Goal: Information Seeking & Learning: Learn about a topic

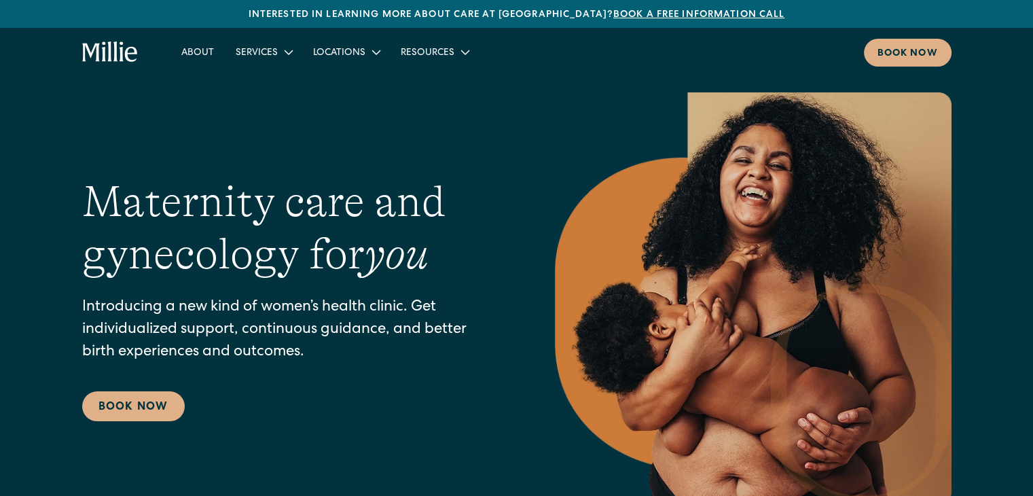
click at [7, 384] on div "Maternity care and gynecology for you Introducing a new kind of women’s health …" at bounding box center [516, 298] width 1033 height 412
click at [926, 36] on div "About Services Maternity Gynecology Classes & Other Support Locations Berkeley …" at bounding box center [516, 52] width 1033 height 49
click at [909, 65] on link "Book now" at bounding box center [908, 53] width 88 height 28
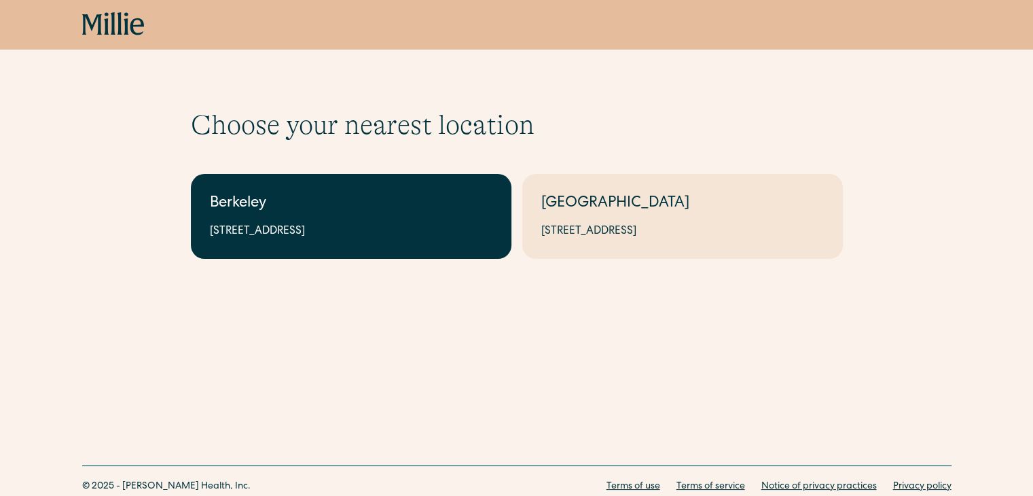
click at [237, 228] on div "2999 Regent St, Suite 524, Berkeley, CA 94705" at bounding box center [351, 231] width 282 height 16
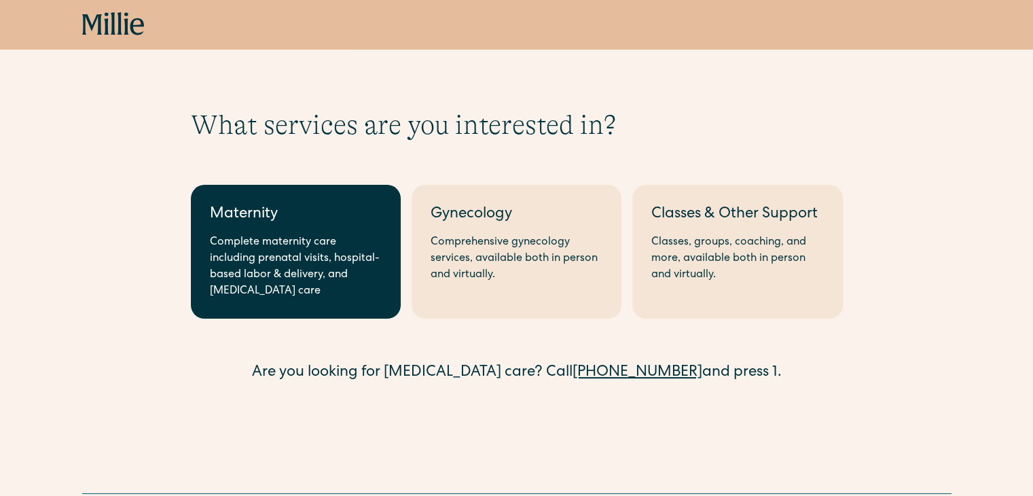
click at [269, 232] on link "Maternity Complete maternity care including prenatal visits, hospital-based lab…" at bounding box center [296, 252] width 210 height 134
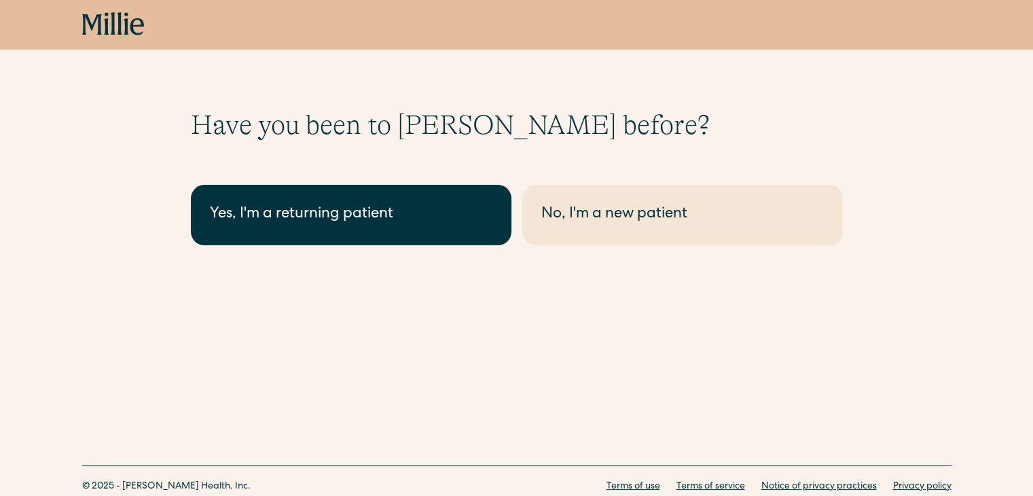
click at [344, 229] on link "Yes, I'm a returning patient" at bounding box center [351, 215] width 320 height 60
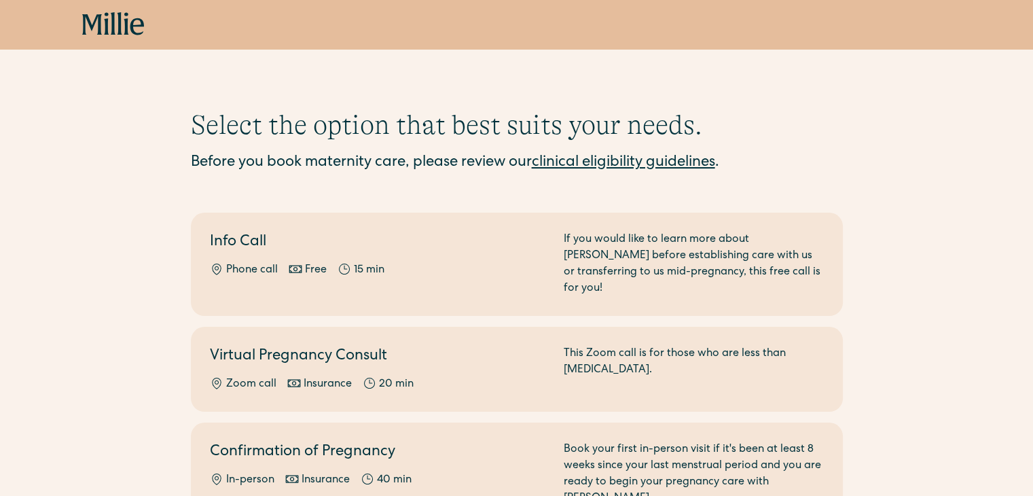
click at [715, 158] on link "clinical eligibility guidelines" at bounding box center [623, 162] width 183 height 15
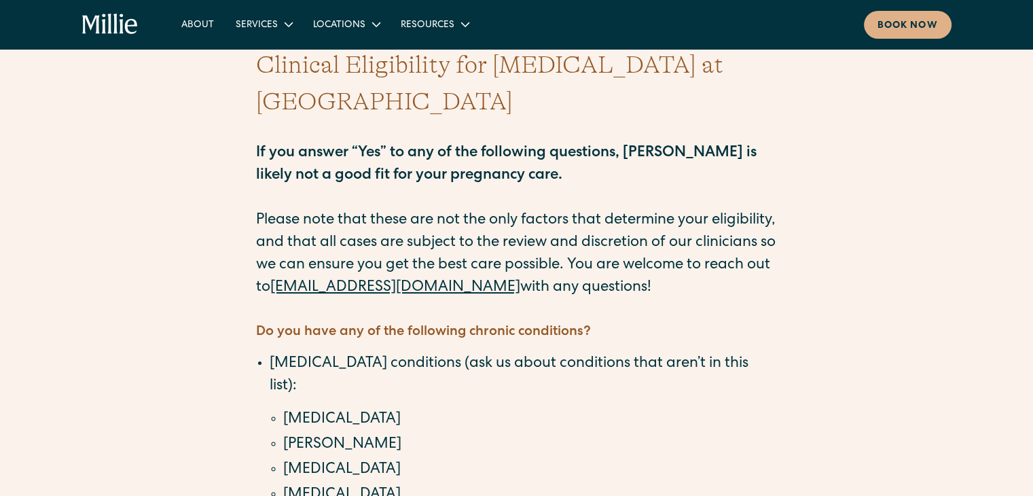
scroll to position [54, 0]
click at [298, 408] on li "[MEDICAL_DATA]" at bounding box center [530, 419] width 494 height 22
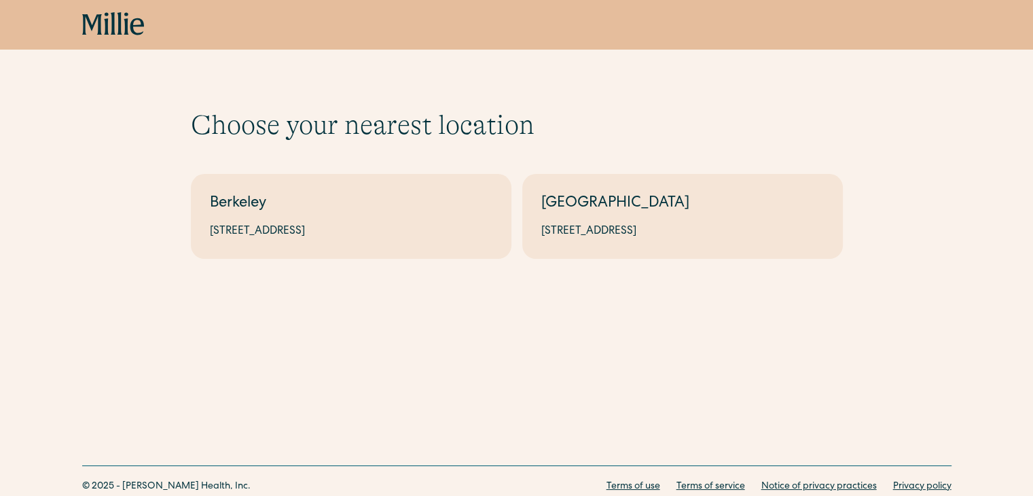
click at [119, 28] on icon "home" at bounding box center [119, 23] width 5 height 22
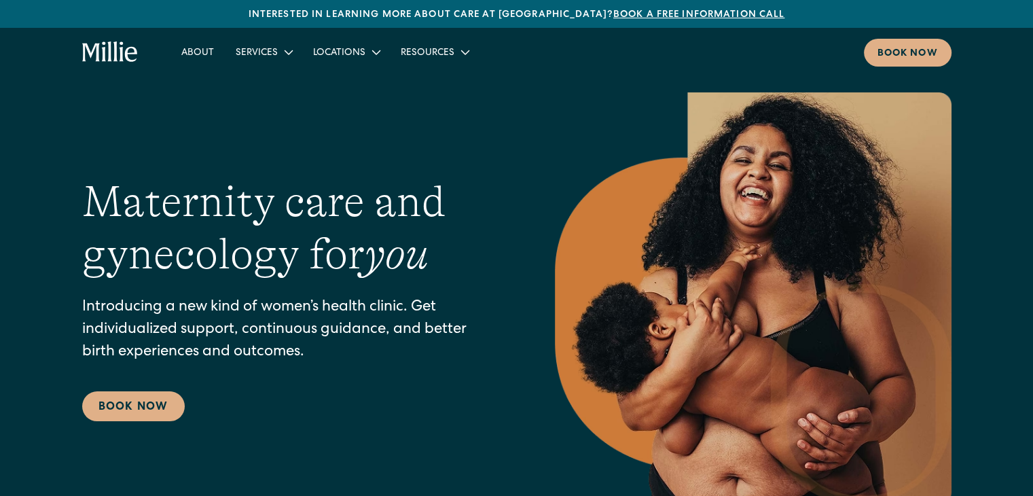
click at [395, 191] on h1 "Maternity care and gynecology for you" at bounding box center [291, 228] width 418 height 105
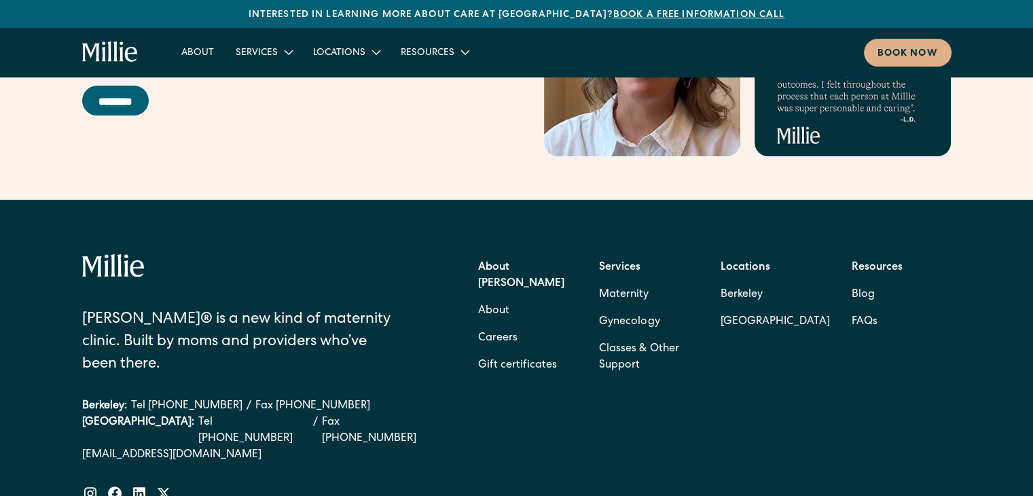
scroll to position [5500, 0]
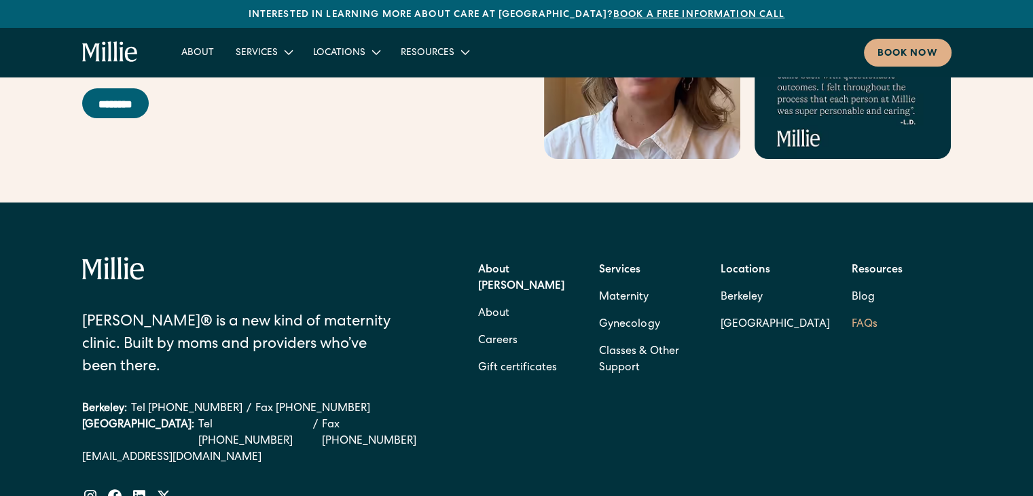
click at [865, 311] on link "FAQs" at bounding box center [864, 324] width 26 height 27
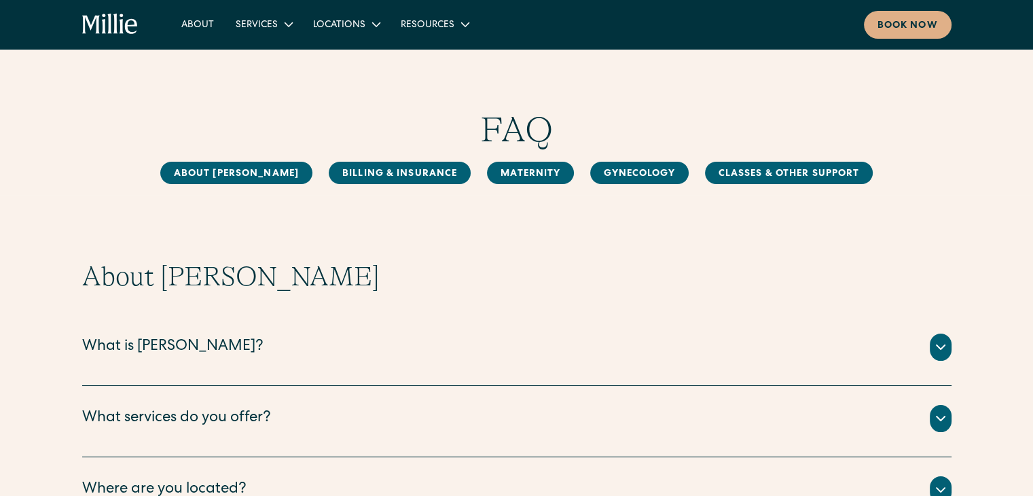
click at [11, 305] on div "About Millie What is Millie? Millie is a new kind of women’s health clinic that…" at bounding box center [516, 429] width 1033 height 339
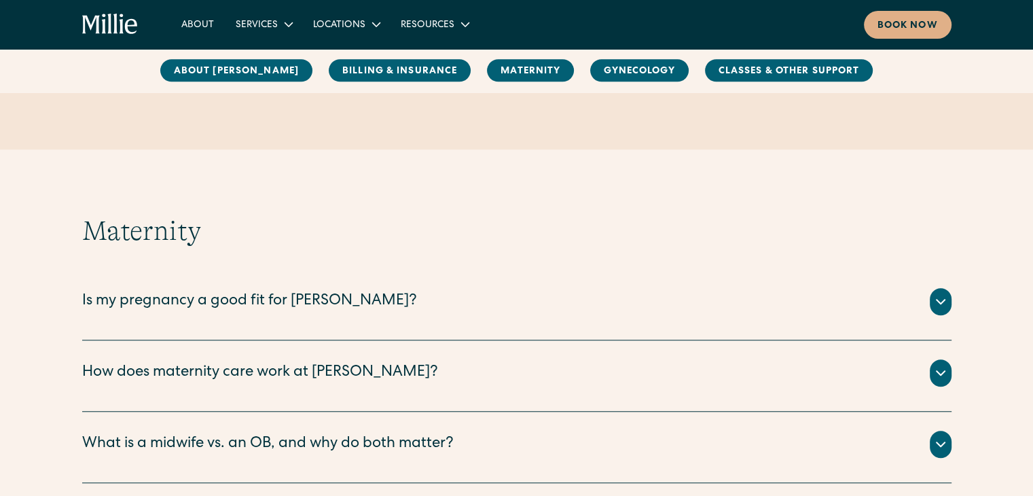
scroll to position [1084, 0]
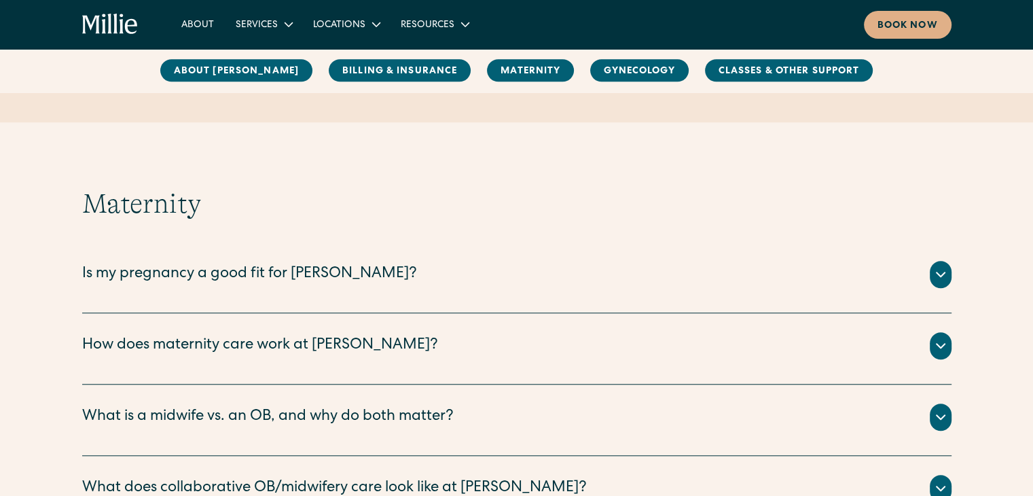
click at [942, 279] on icon at bounding box center [940, 274] width 16 height 16
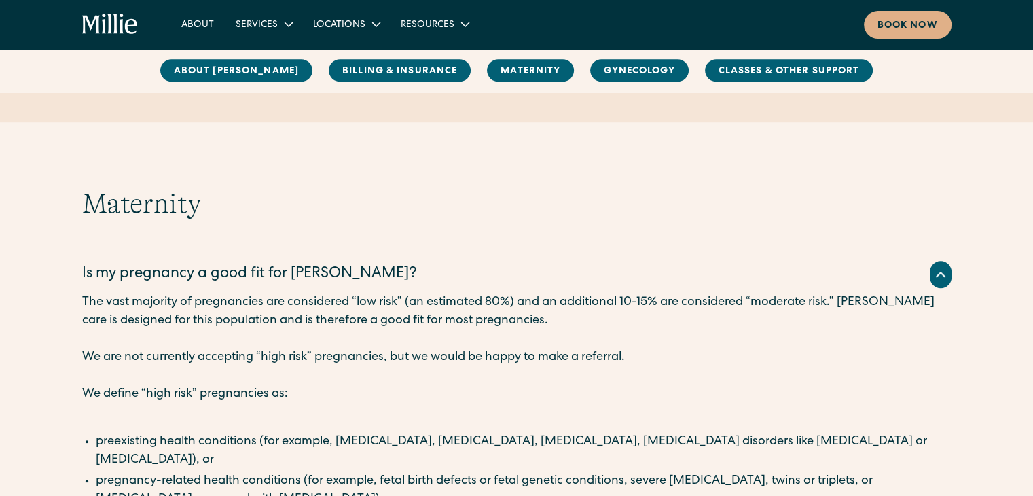
click at [443, 385] on p "We define “high risk” pregnancies as:" at bounding box center [516, 394] width 869 height 18
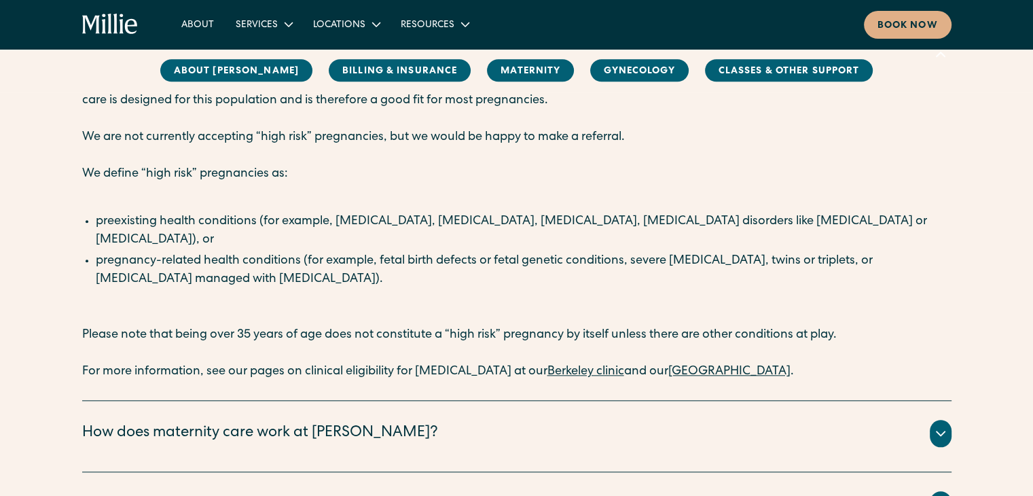
scroll to position [1328, 0]
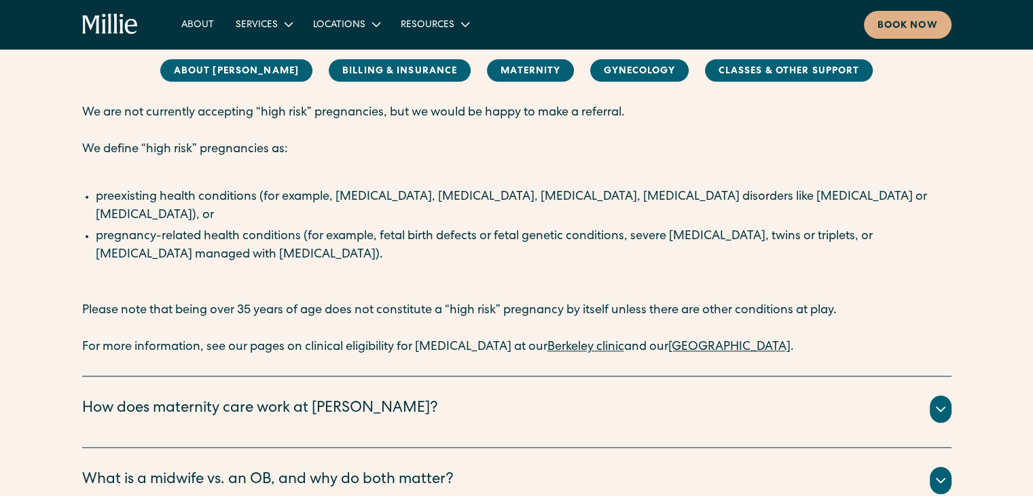
click at [569, 341] on link "Berkeley clinic" at bounding box center [585, 347] width 77 height 12
click at [691, 341] on link "South Bay clinic" at bounding box center [729, 347] width 122 height 12
click at [279, 262] on div "The vast majority of pregnancies are considered “low risk” (an estimated 80%) a…" at bounding box center [516, 203] width 869 height 308
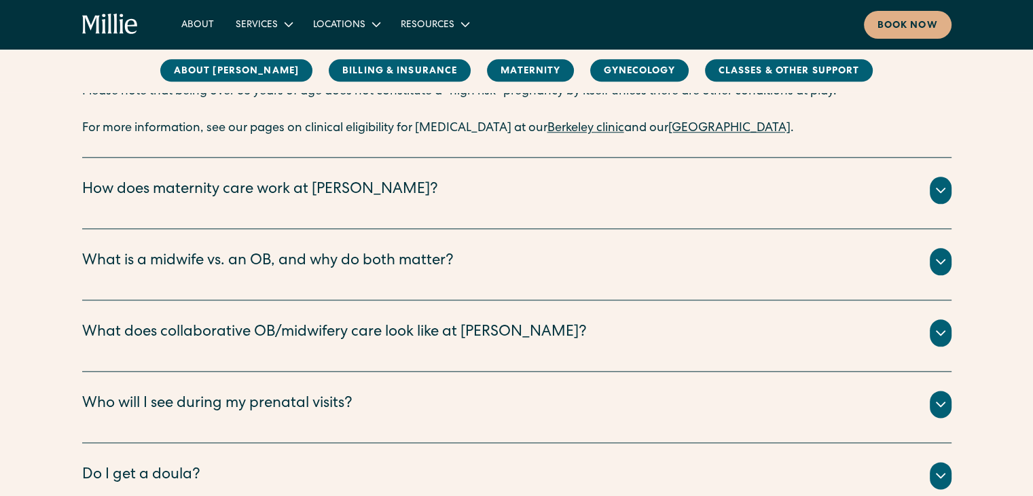
scroll to position [1573, 0]
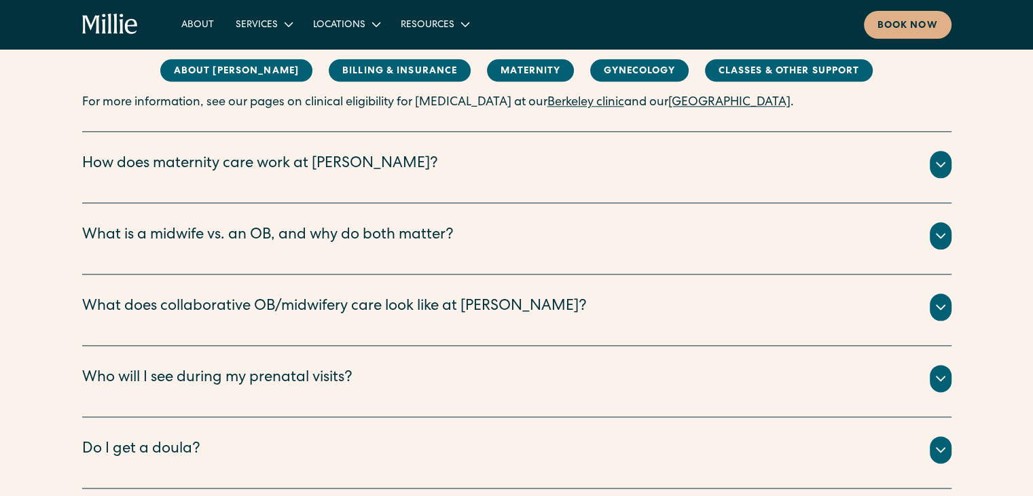
click at [944, 299] on icon at bounding box center [940, 307] width 16 height 16
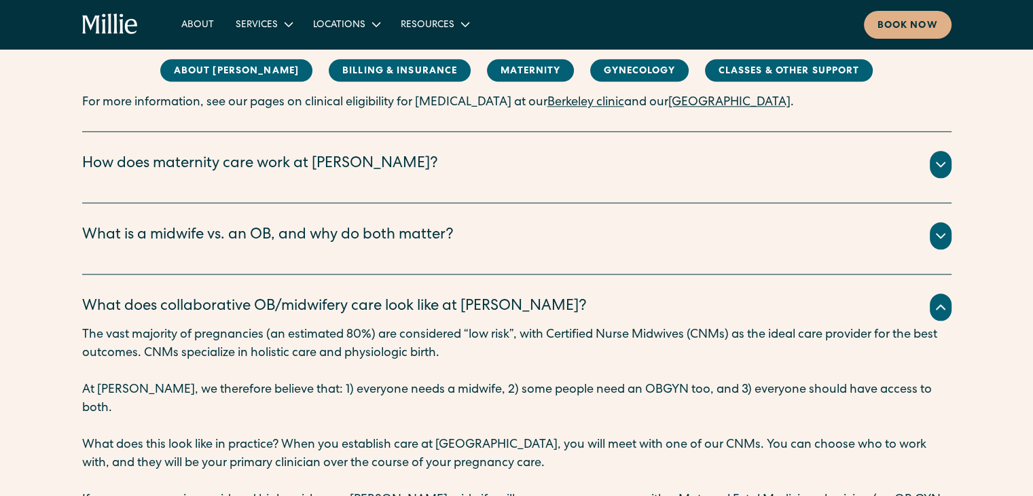
click at [650, 381] on p "At Millie, we therefore believe that: 1) everyone needs a midwife, 2) some peop…" at bounding box center [516, 399] width 869 height 37
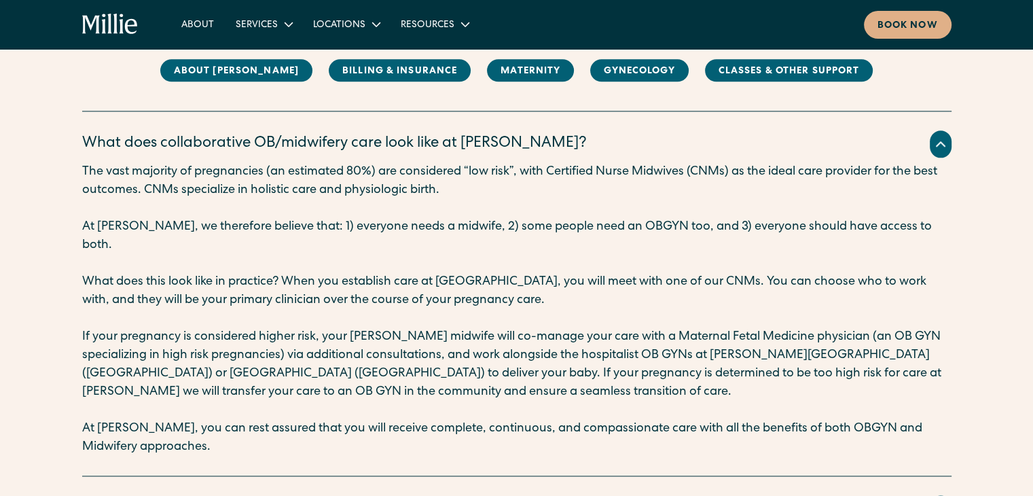
scroll to position [1708, 0]
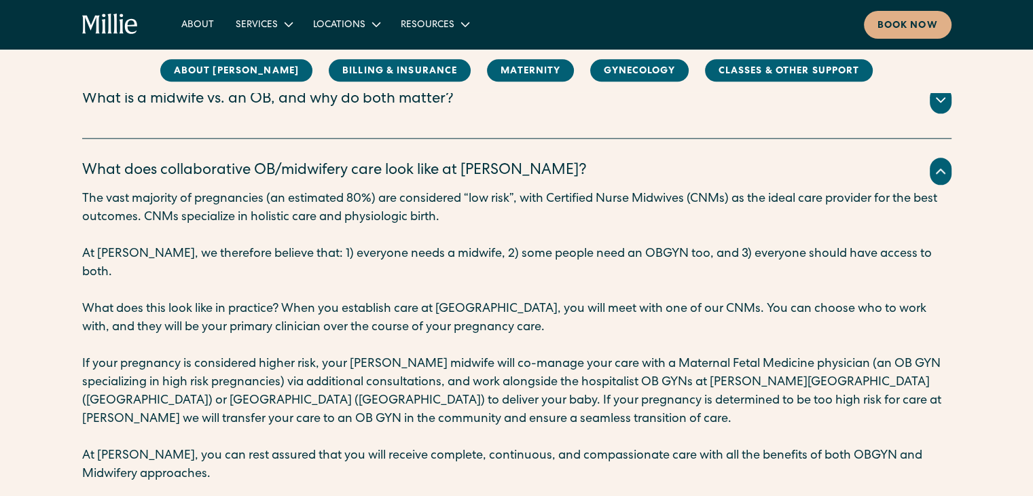
click at [477, 375] on p "If your pregnancy is considered higher risk, your Millie midwife will co-manage…" at bounding box center [516, 391] width 869 height 73
click at [483, 355] on p "If your pregnancy is considered higher risk, your Millie midwife will co-manage…" at bounding box center [516, 391] width 869 height 73
click at [149, 355] on p "If your pregnancy is considered higher risk, your Millie midwife will co-manage…" at bounding box center [516, 391] width 869 height 73
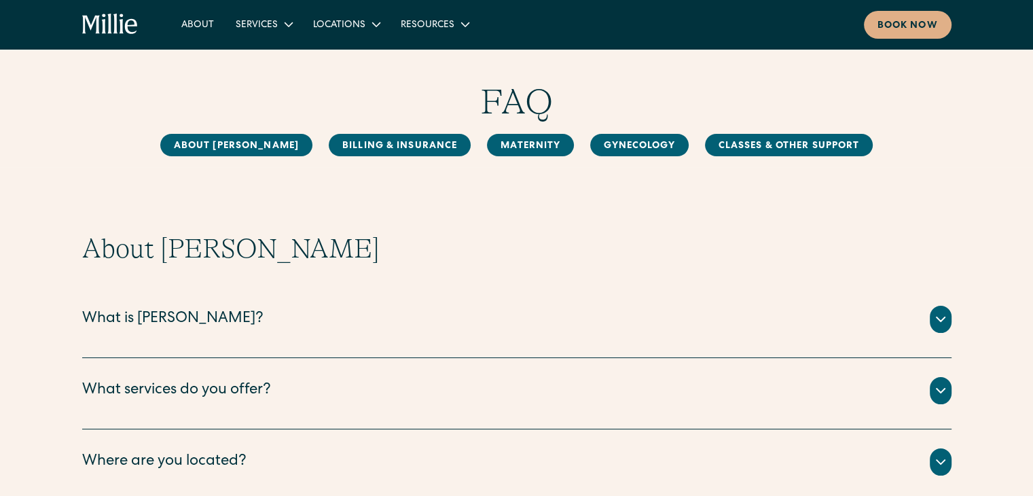
scroll to position [0, 0]
